Goal: Find specific page/section: Find specific page/section

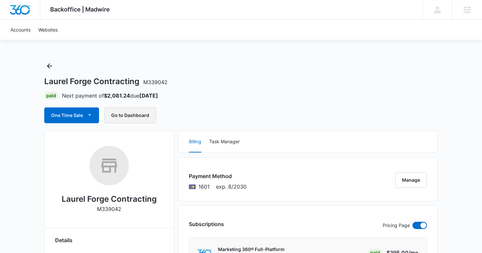
click at [147, 118] on button "Go to Dashboard" at bounding box center [130, 115] width 52 height 16
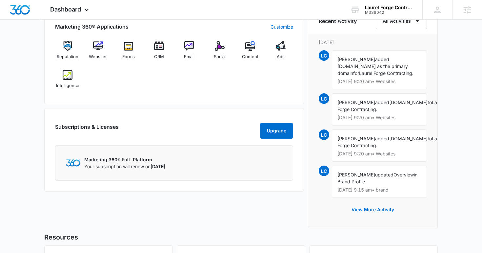
scroll to position [421, 0]
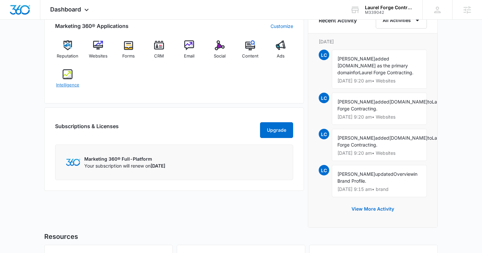
click at [68, 86] on span "Intelligence" at bounding box center [67, 85] width 23 height 7
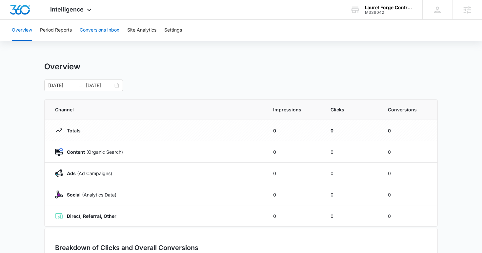
click at [105, 33] on button "Conversions Inbox" at bounding box center [100, 30] width 40 height 21
